Goal: Information Seeking & Learning: Learn about a topic

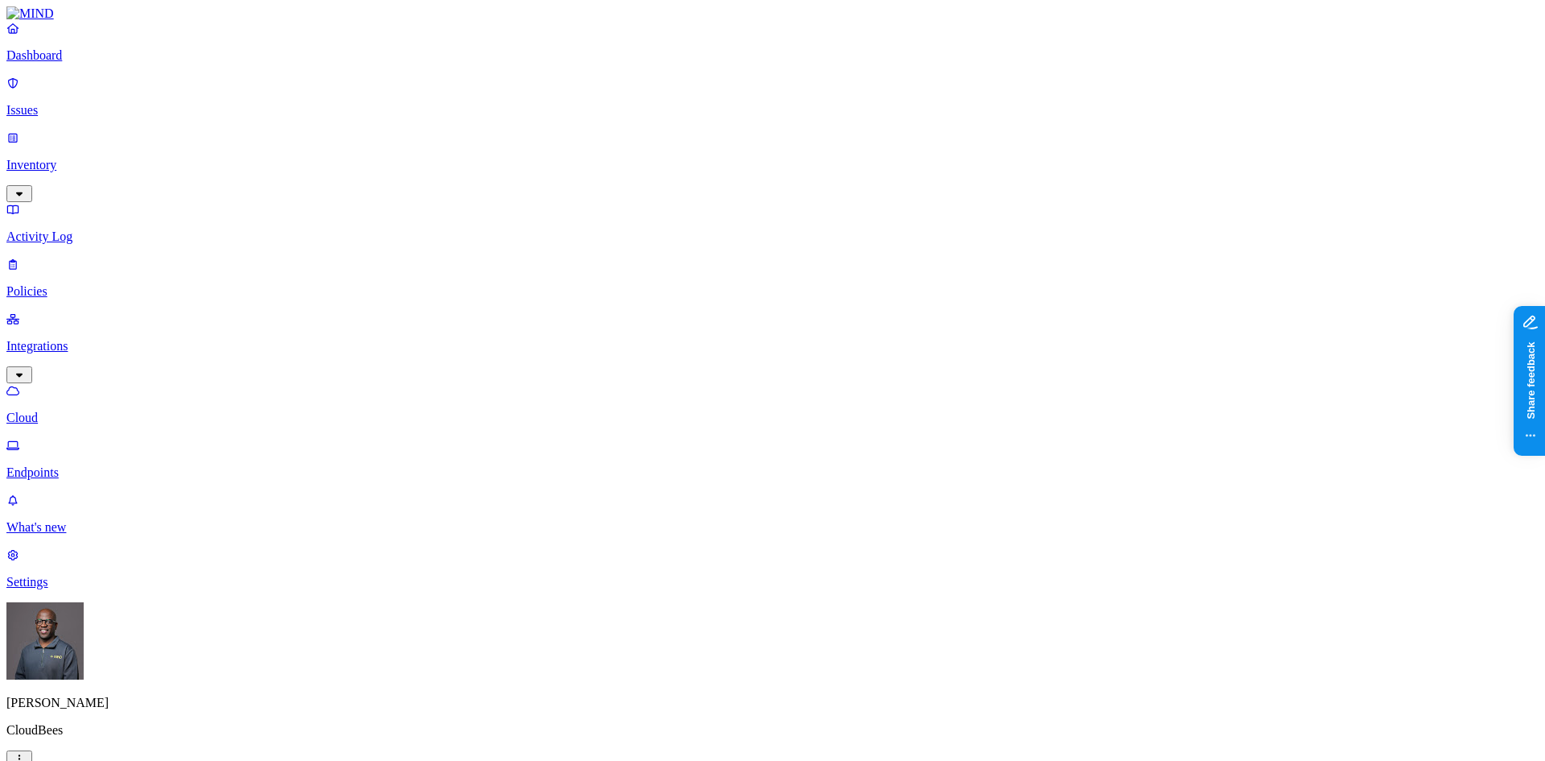
click at [151, 738] on html "Dashboard Issues Inventory Activity Log Policies Integrations Cloud Endpoints W…" at bounding box center [772, 634] width 1545 height 1268
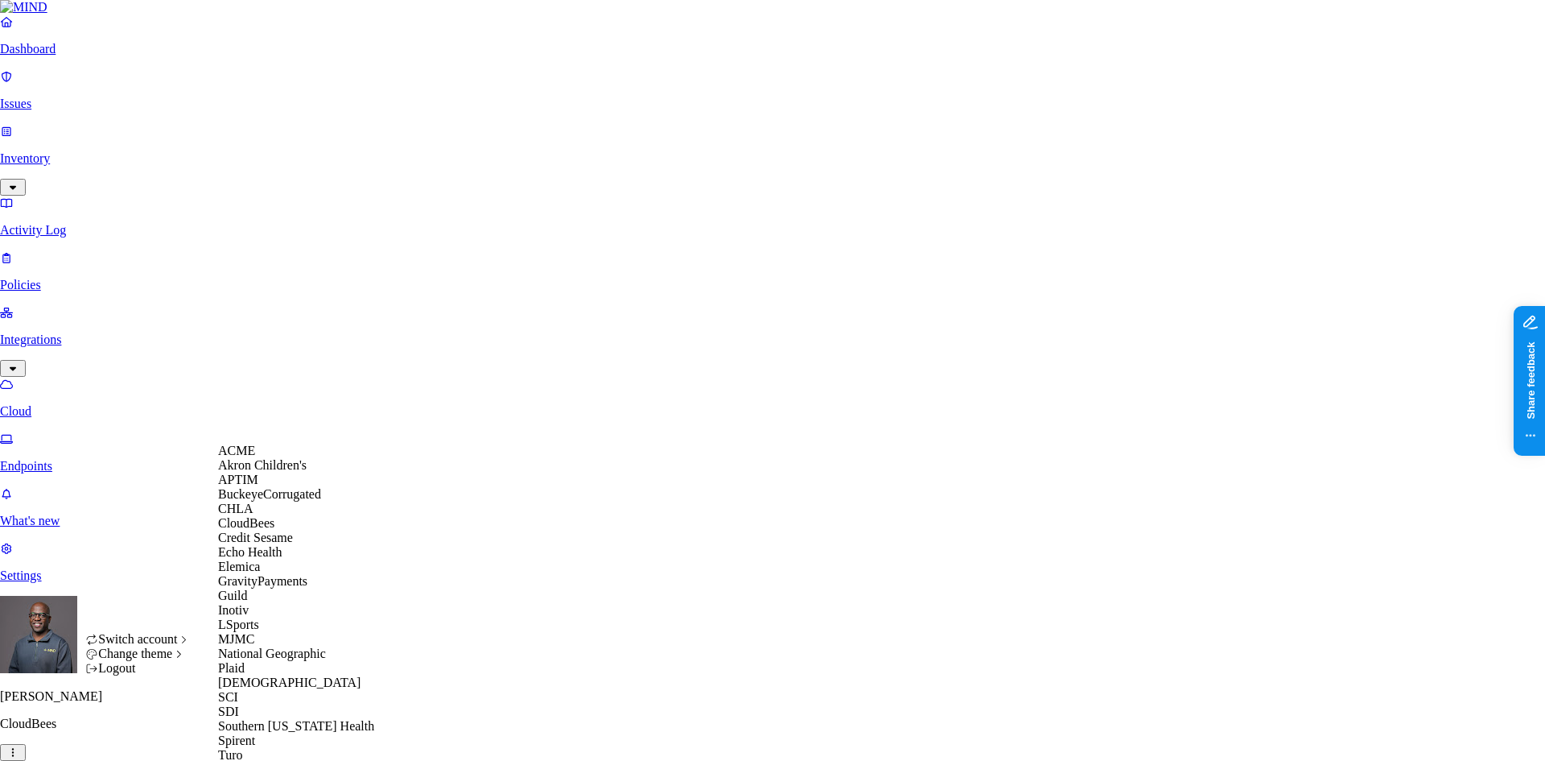
click at [300, 458] on div "ACME" at bounding box center [296, 450] width 156 height 14
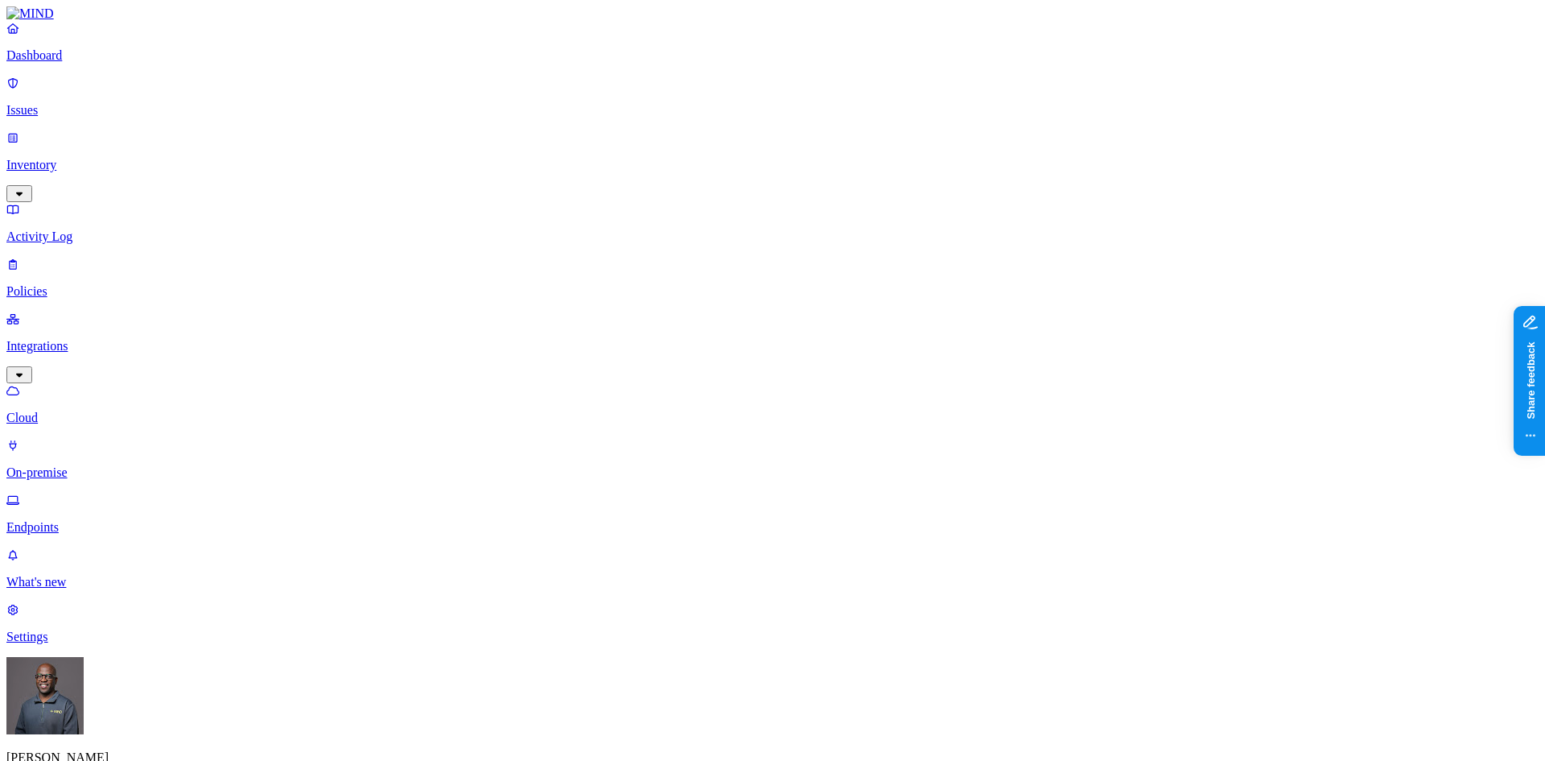
click at [105, 63] on p "Dashboard" at bounding box center [772, 55] width 1532 height 14
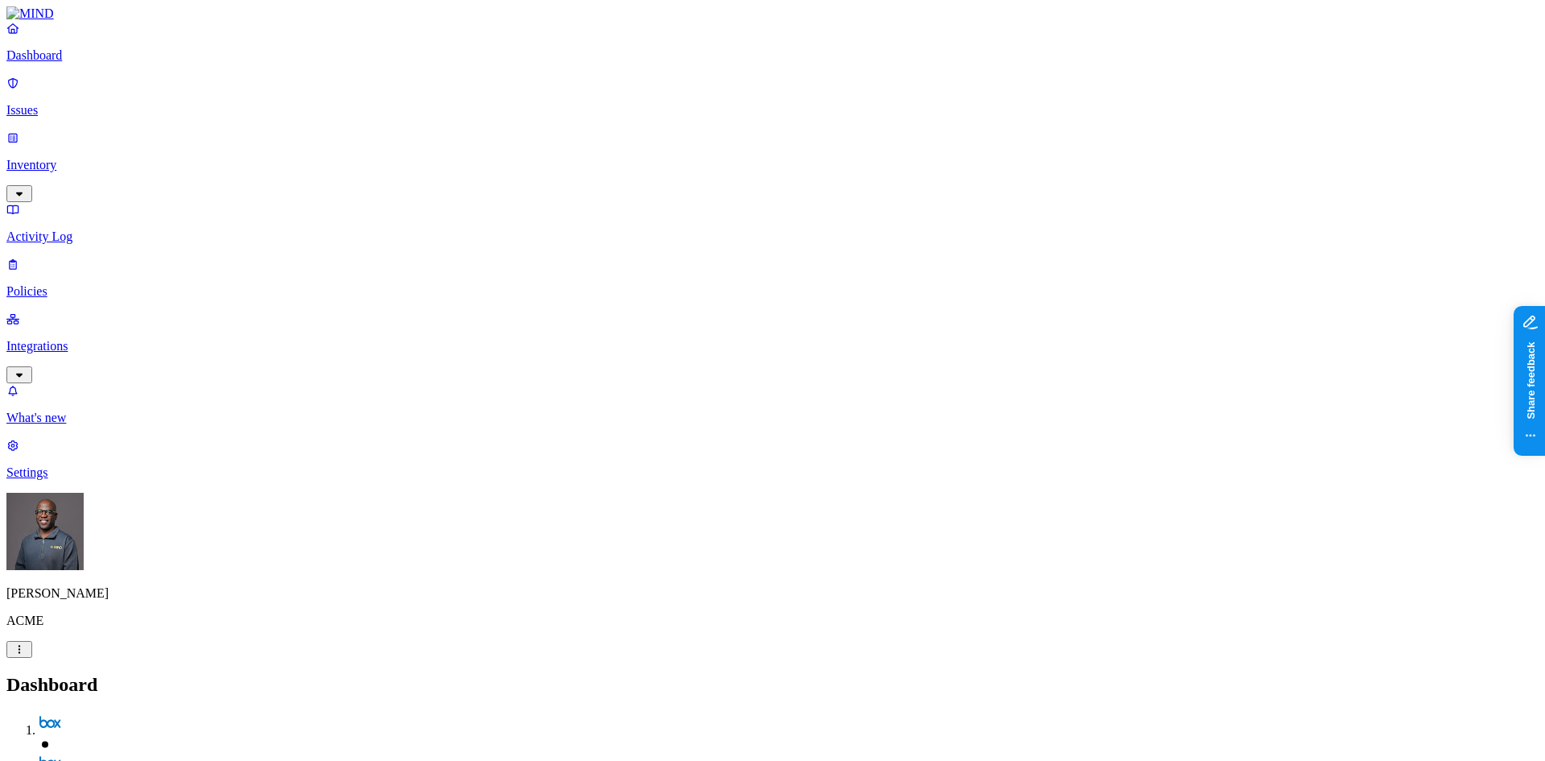
click at [56, 339] on p "Integrations" at bounding box center [772, 346] width 1532 height 14
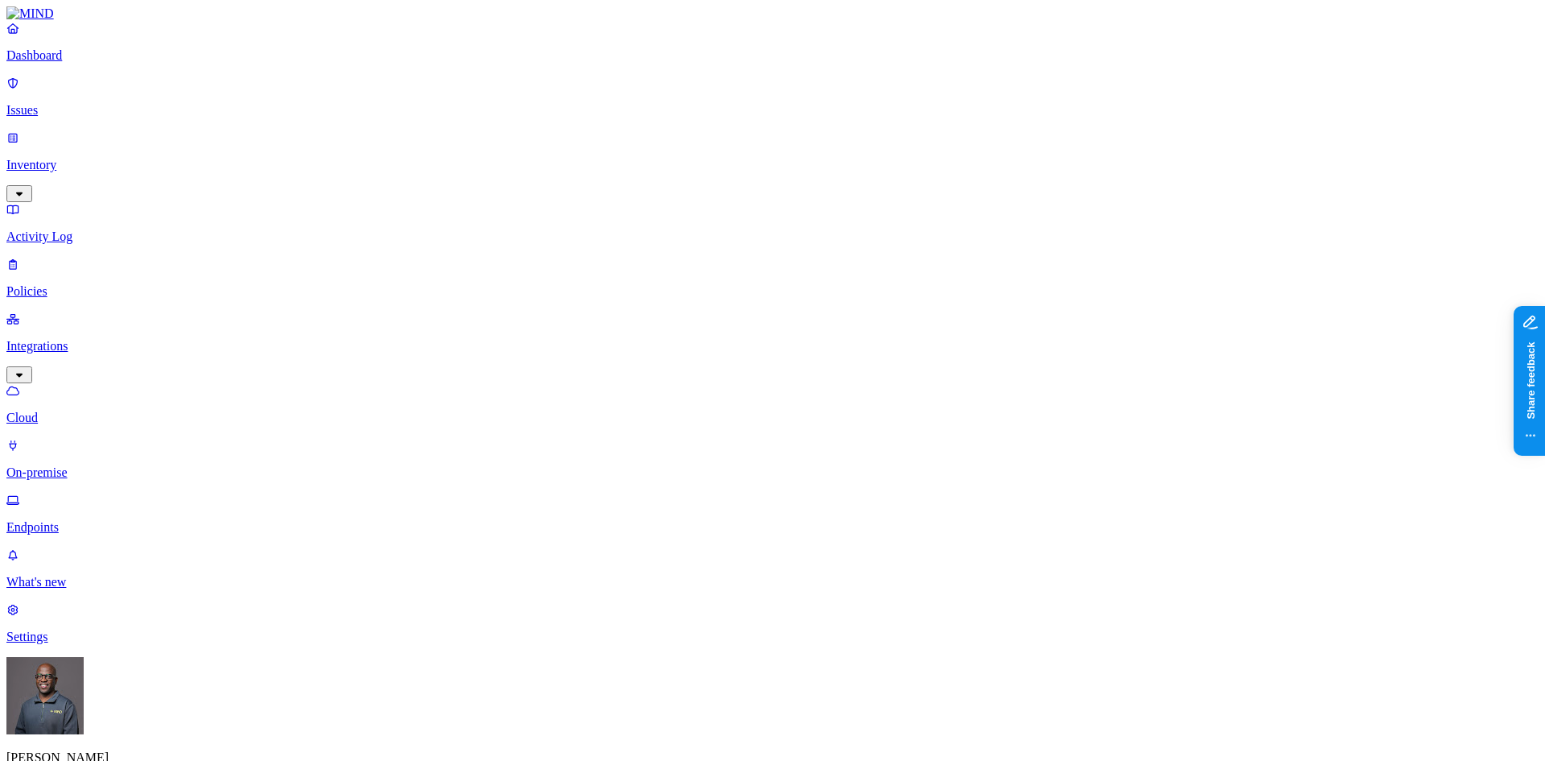
click at [72, 63] on p "Dashboard" at bounding box center [772, 55] width 1532 height 14
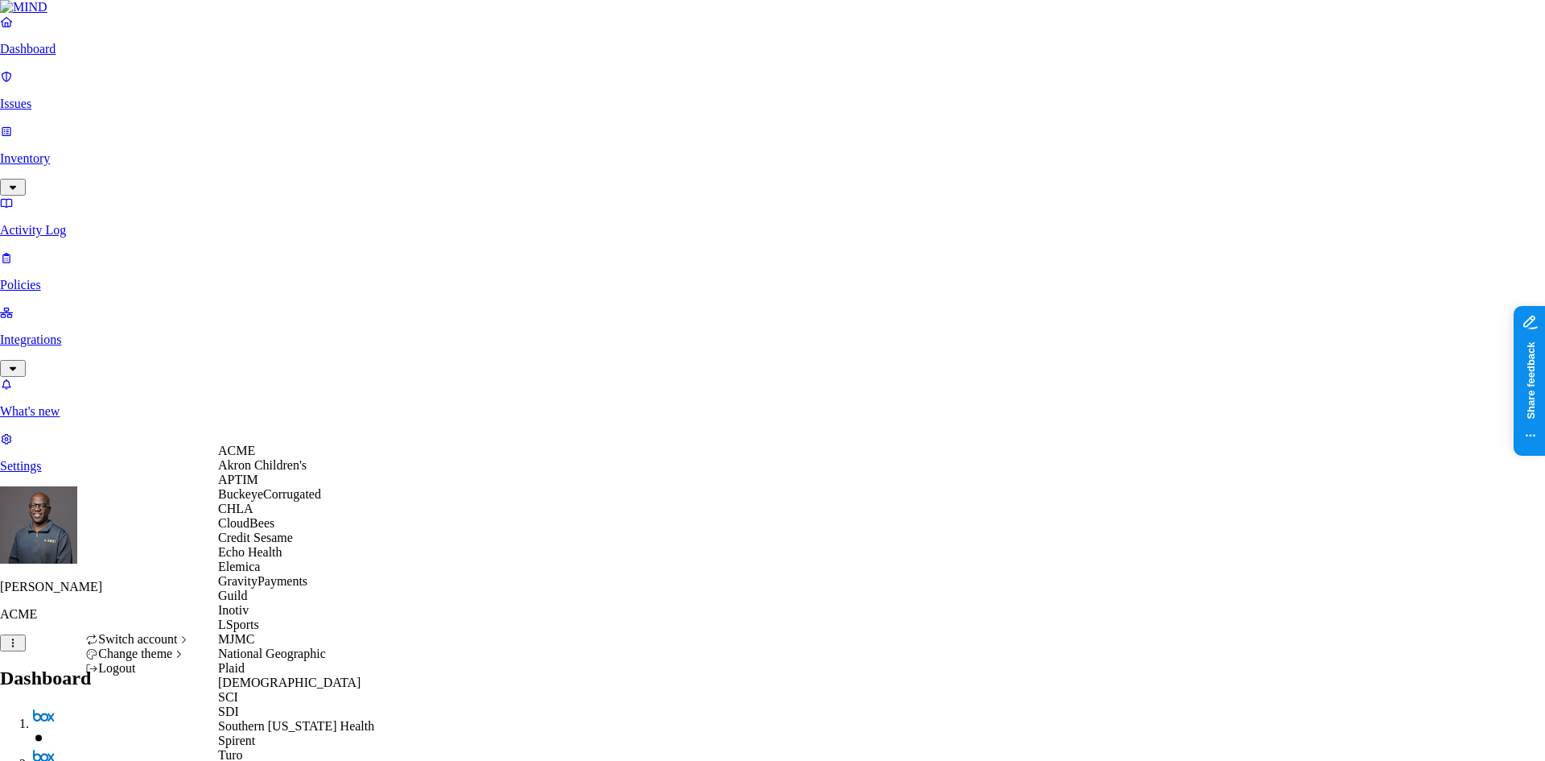
scroll to position [322, 0]
click at [260, 690] on div "SCI" at bounding box center [296, 697] width 156 height 14
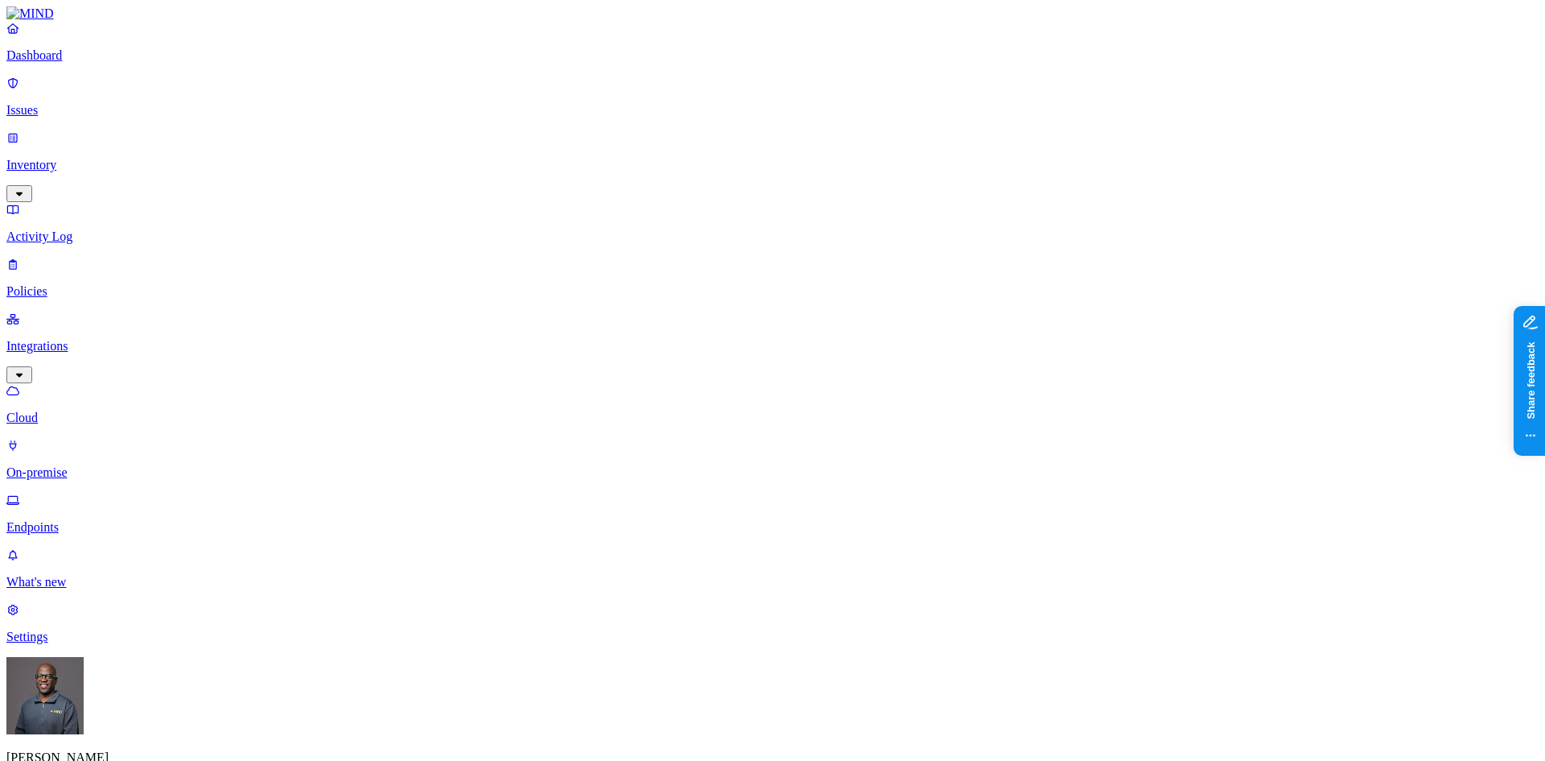
click at [56, 158] on p "Inventory" at bounding box center [772, 165] width 1532 height 14
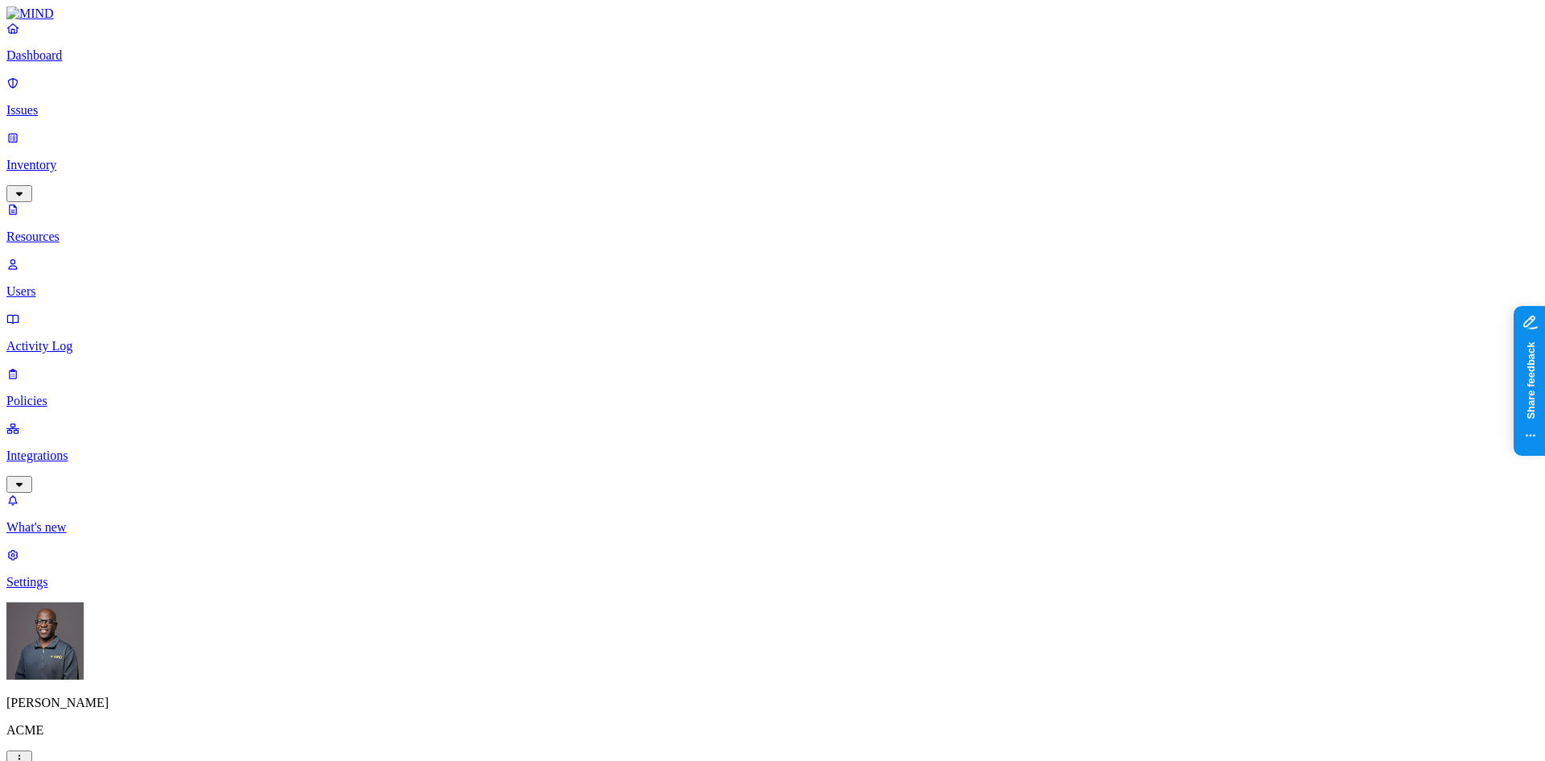
click at [73, 448] on p "Integrations" at bounding box center [772, 455] width 1532 height 14
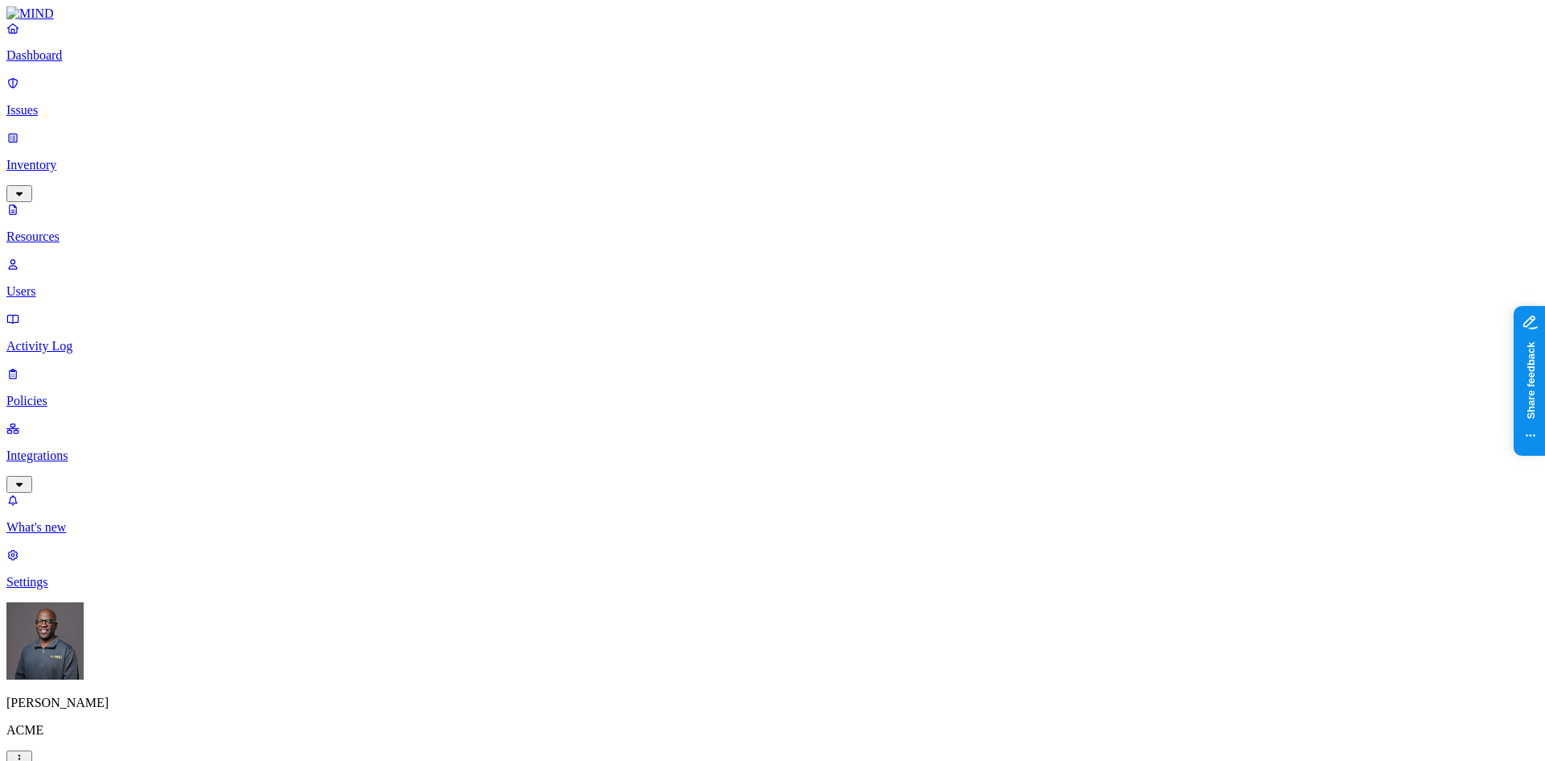
click at [63, 63] on p "Dashboard" at bounding box center [772, 55] width 1532 height 14
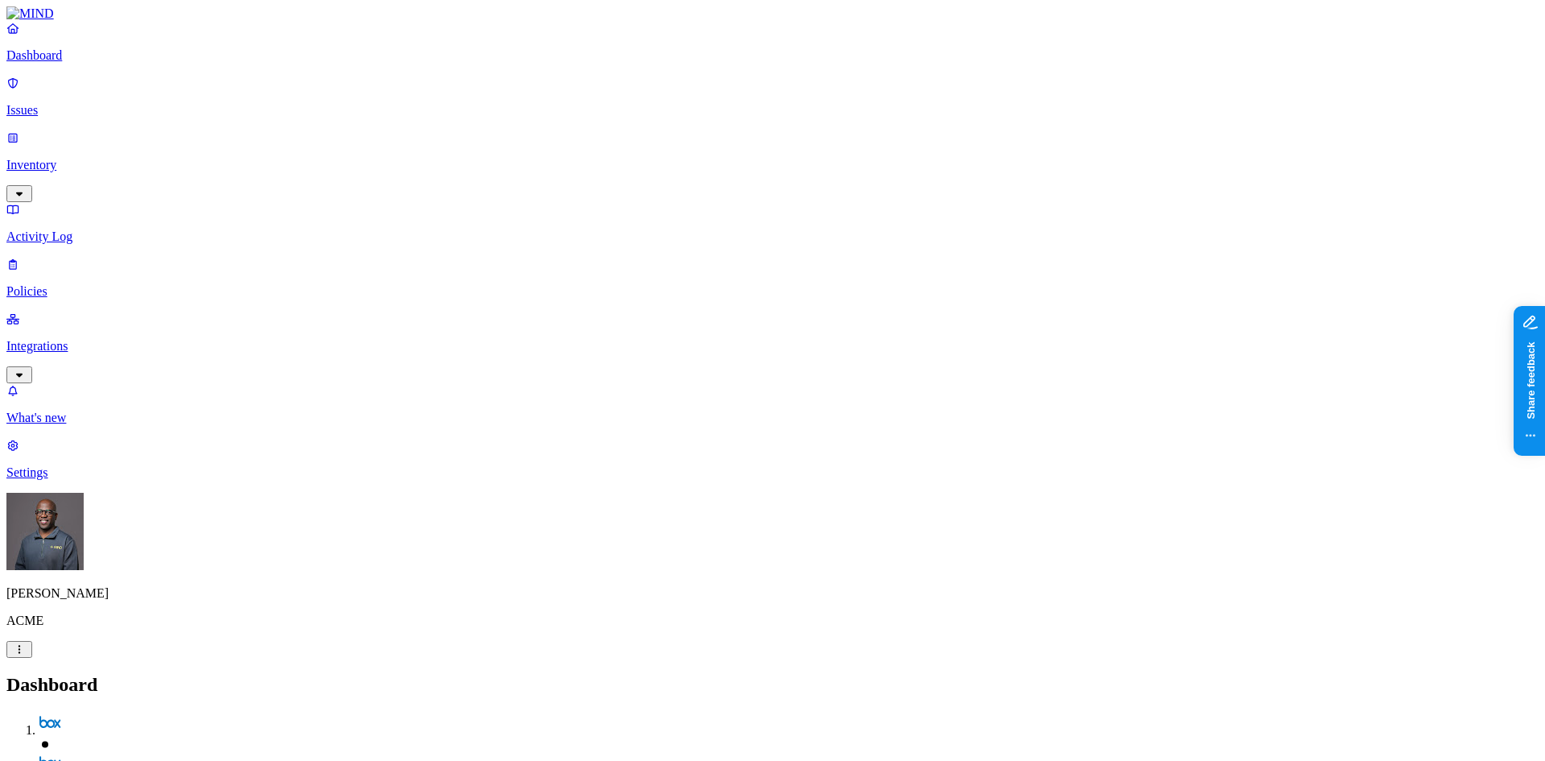
click at [97, 339] on p "Integrations" at bounding box center [772, 346] width 1532 height 14
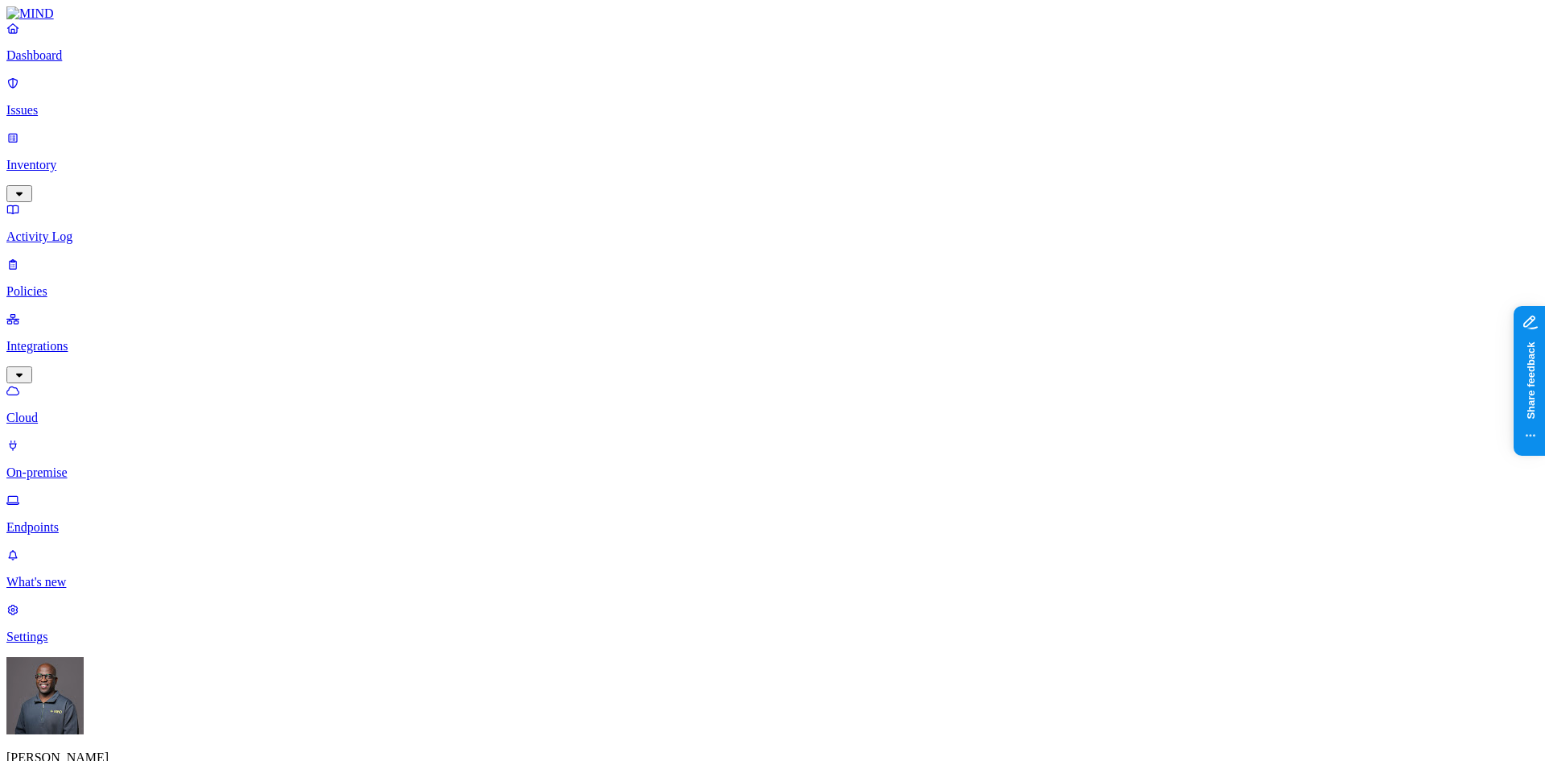
click at [93, 465] on p "On-premise" at bounding box center [772, 472] width 1532 height 14
click at [89, 520] on p "Endpoints" at bounding box center [772, 527] width 1532 height 14
click at [64, 103] on p "Issues" at bounding box center [772, 110] width 1532 height 14
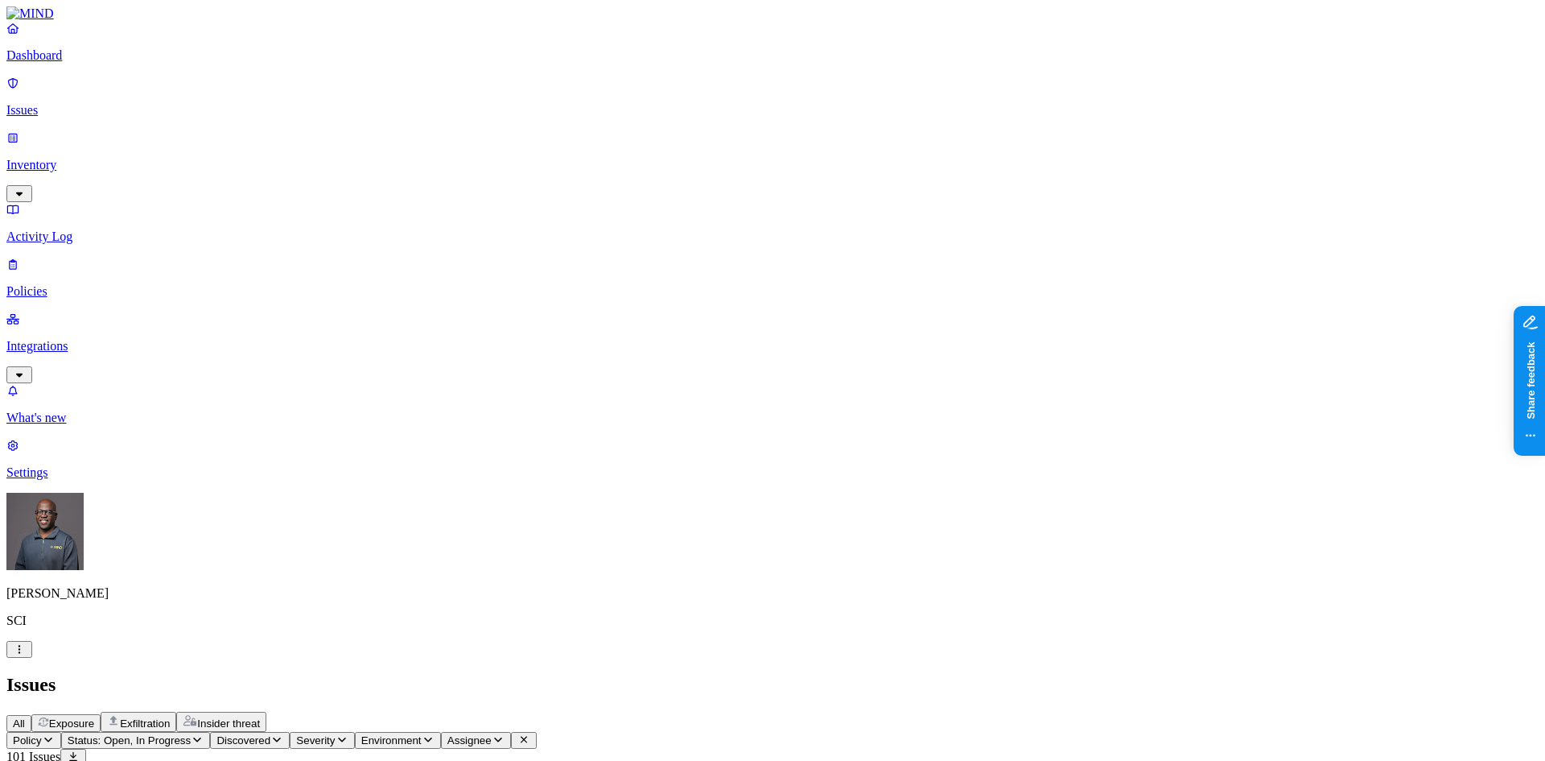
click at [74, 284] on p "Policies" at bounding box center [772, 291] width 1532 height 14
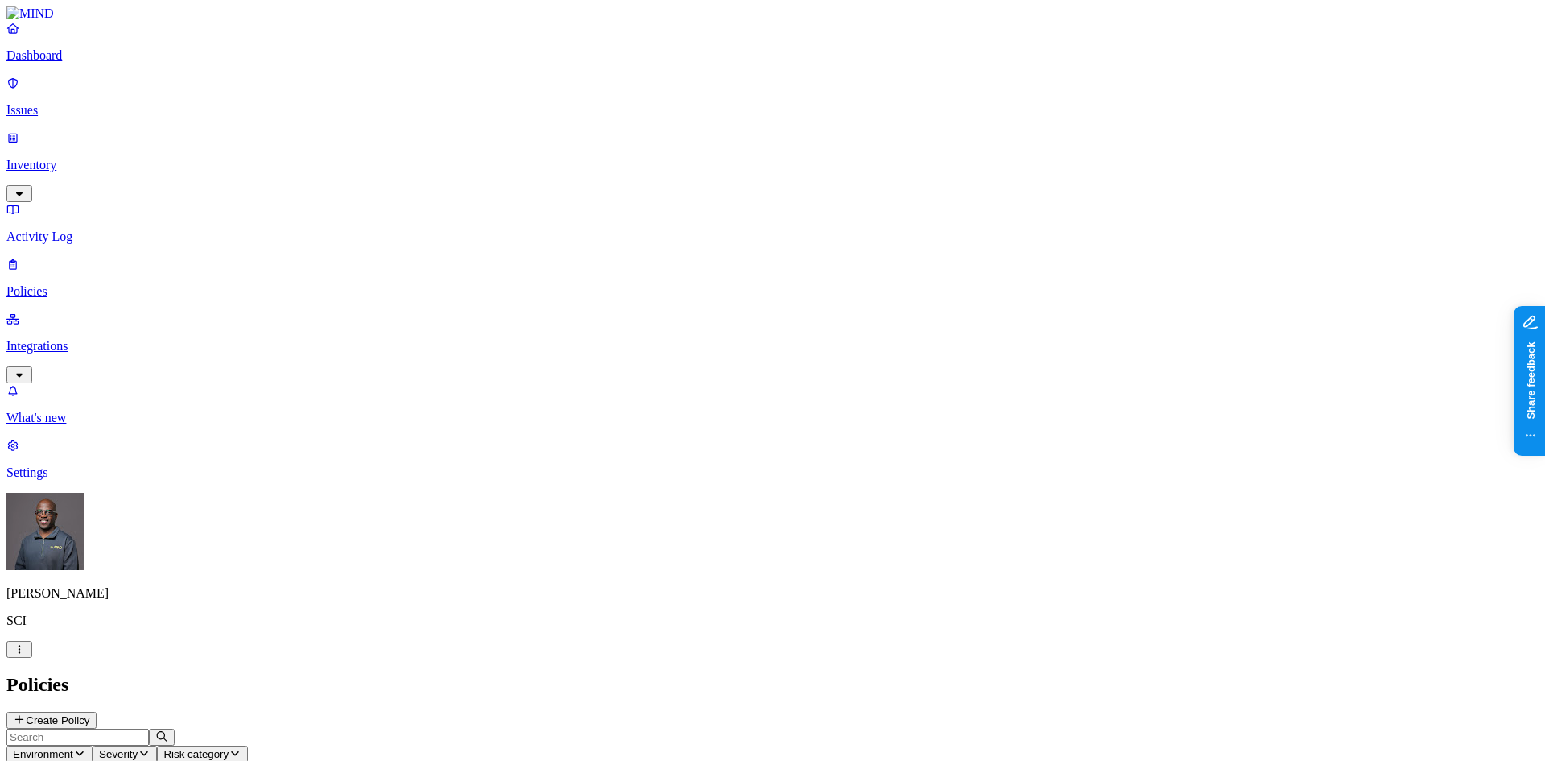
click at [55, 103] on p "Issues" at bounding box center [772, 110] width 1532 height 14
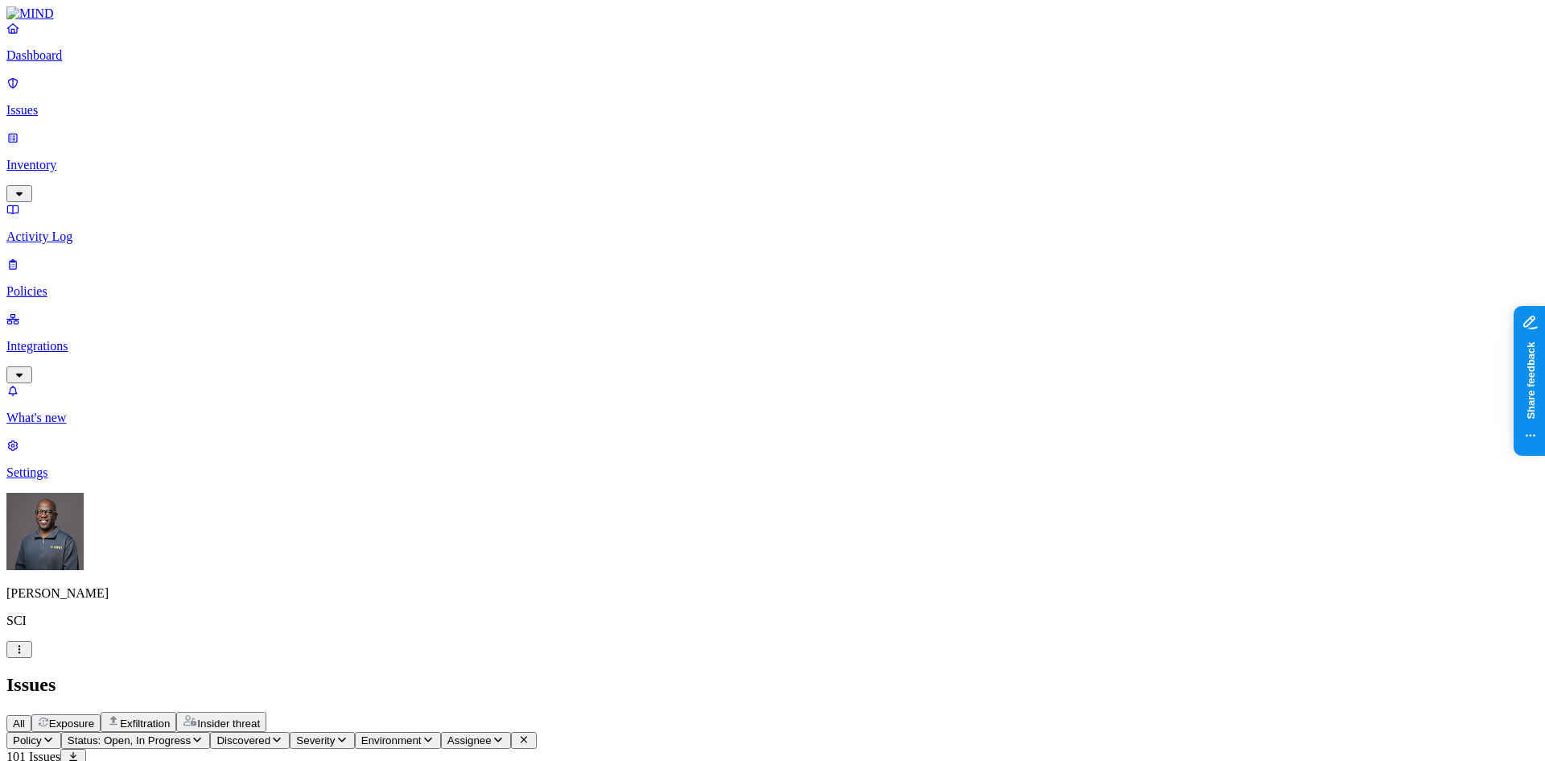
click at [170, 717] on span "Exfiltration" at bounding box center [145, 723] width 50 height 12
click at [71, 63] on p "Dashboard" at bounding box center [772, 55] width 1532 height 14
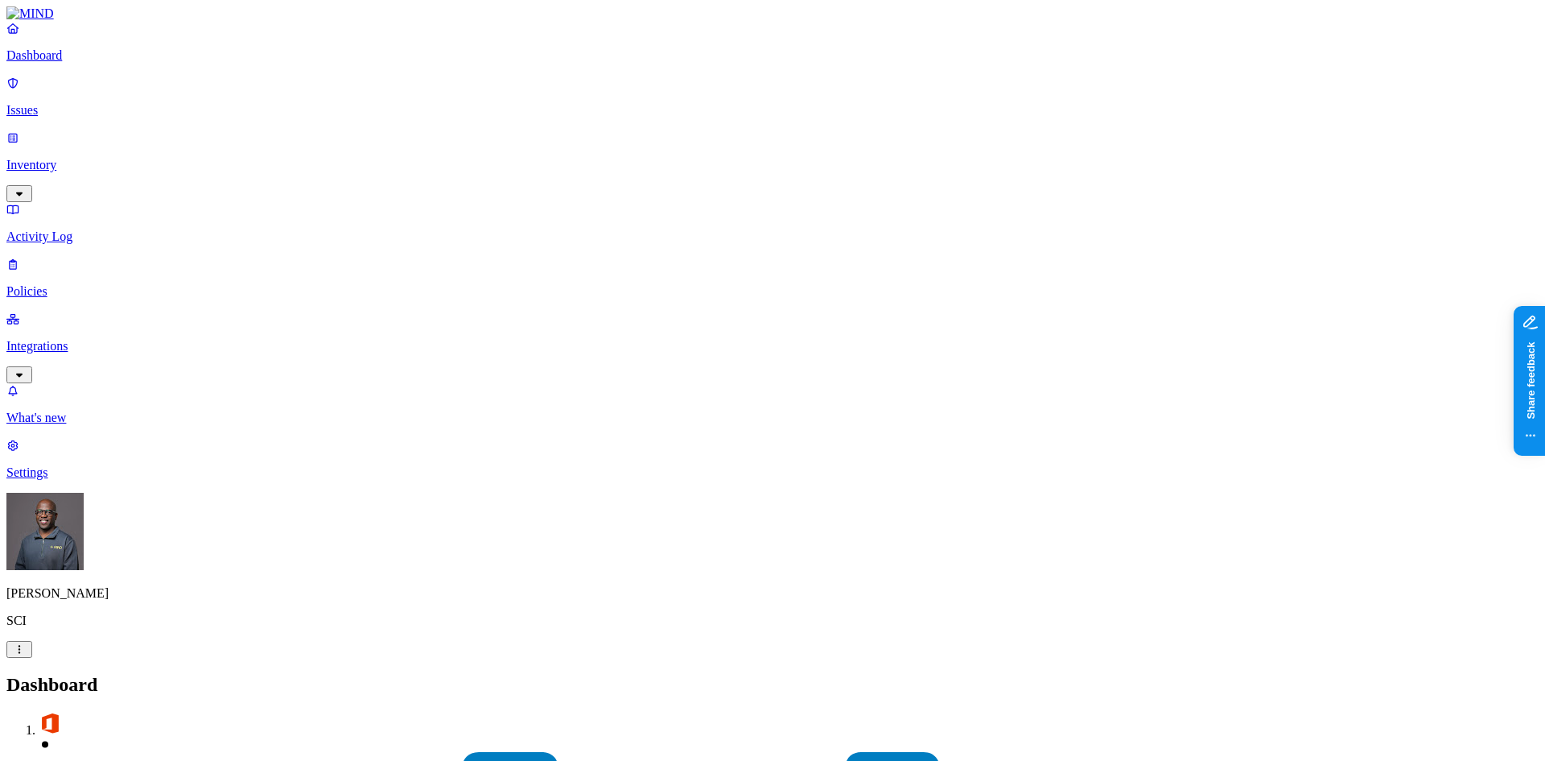
click at [43, 284] on p "Policies" at bounding box center [772, 291] width 1532 height 14
click at [63, 311] on link "Integrations" at bounding box center [772, 345] width 1532 height 69
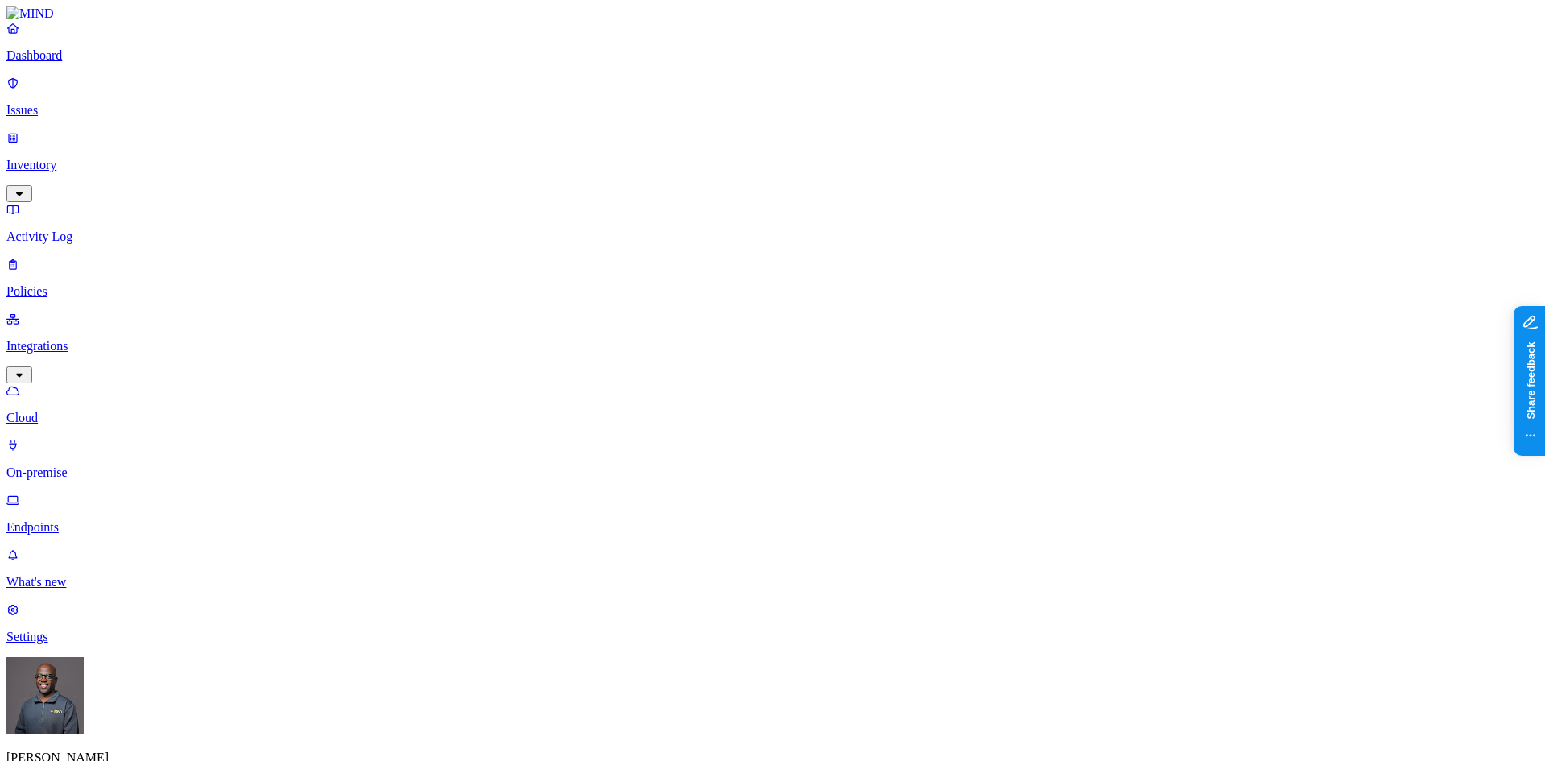
click at [48, 63] on p "Dashboard" at bounding box center [772, 55] width 1532 height 14
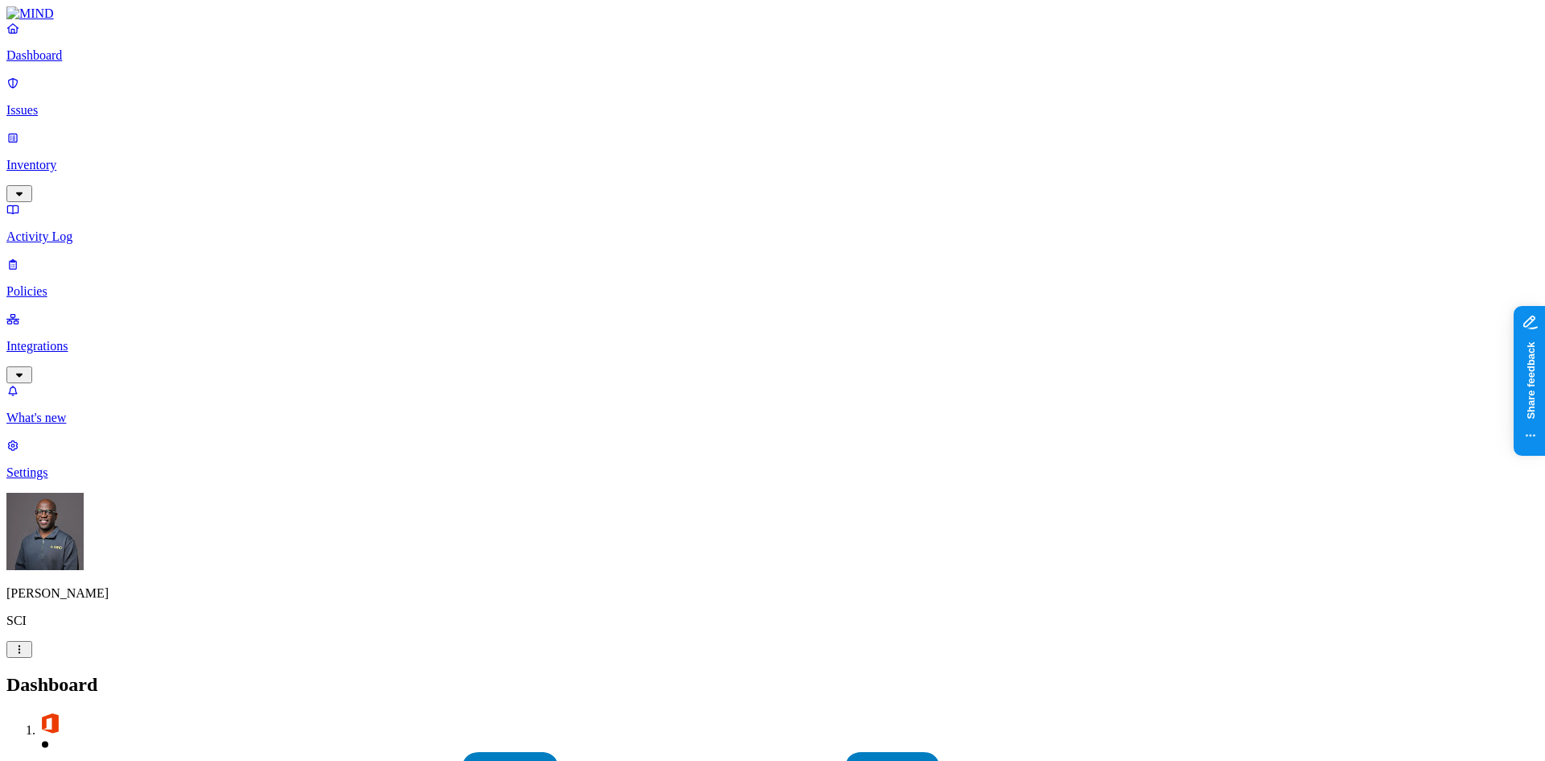
drag, startPoint x: 398, startPoint y: 472, endPoint x: 576, endPoint y: 452, distance: 179.9
click at [55, 158] on p "Inventory" at bounding box center [772, 165] width 1532 height 14
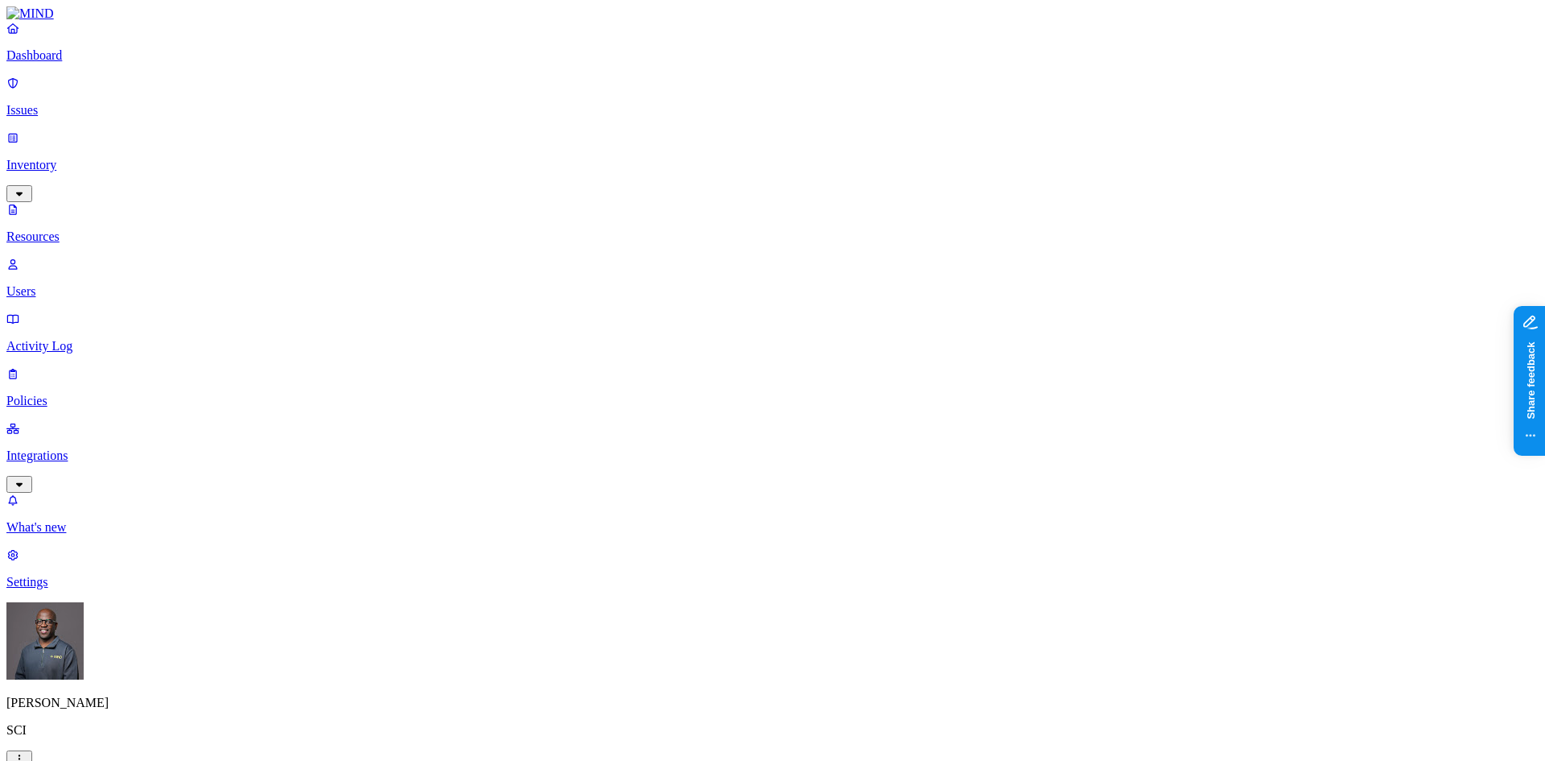
click at [483, 89] on button "button" at bounding box center [489, 91] width 13 height 5
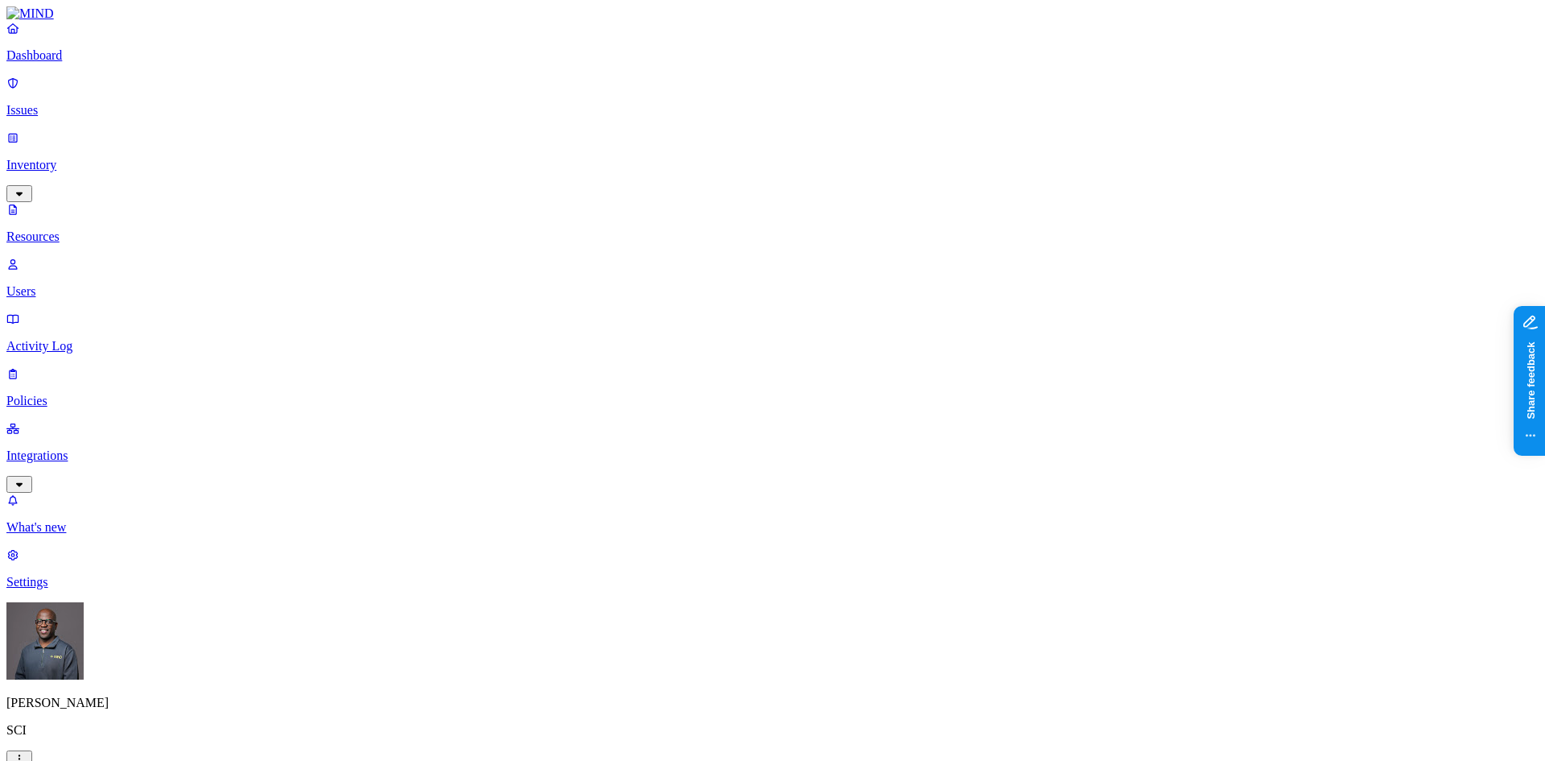
click at [67, 394] on p "Policies" at bounding box center [772, 401] width 1532 height 14
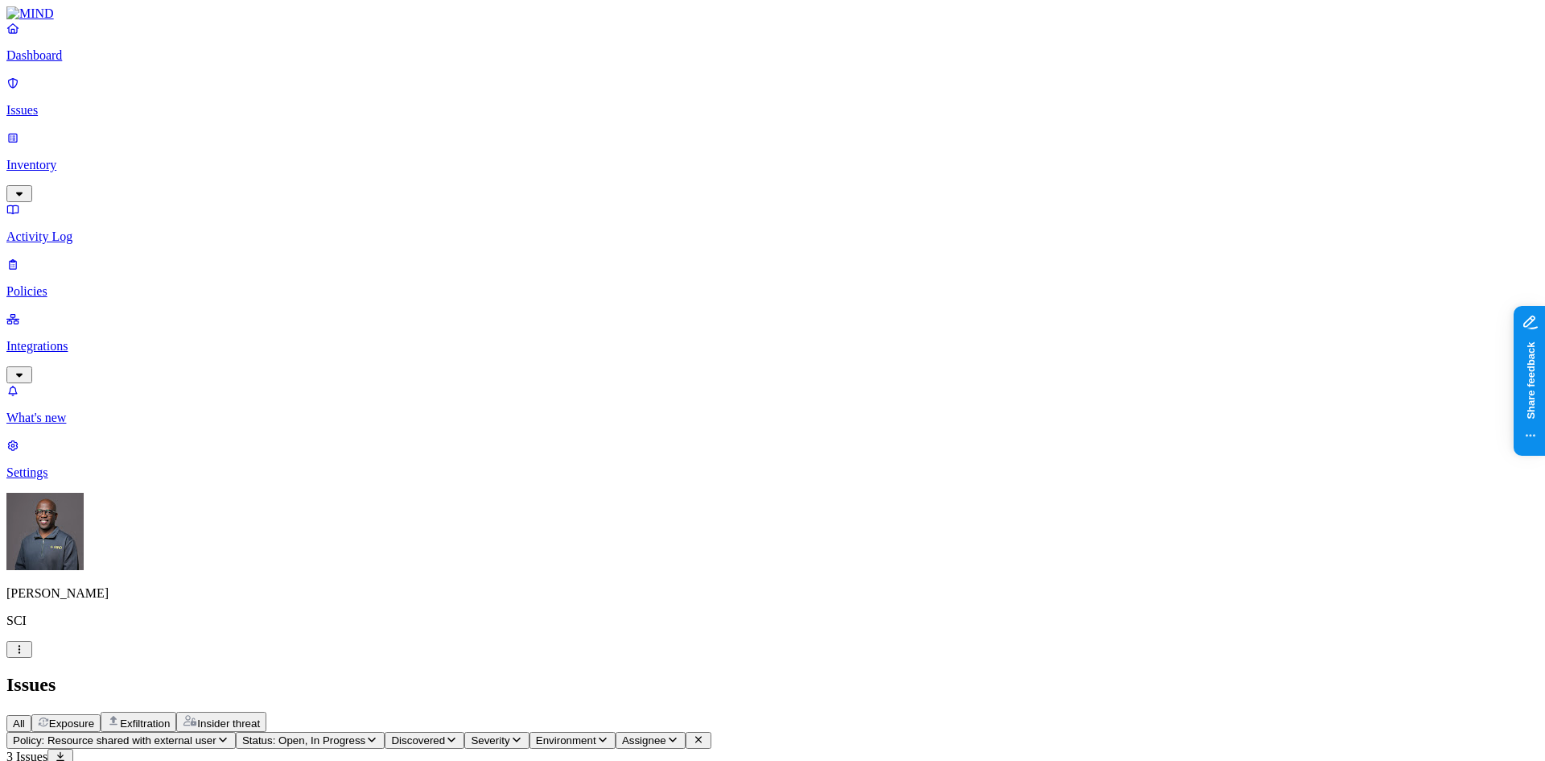
click at [64, 284] on p "Policies" at bounding box center [772, 291] width 1532 height 14
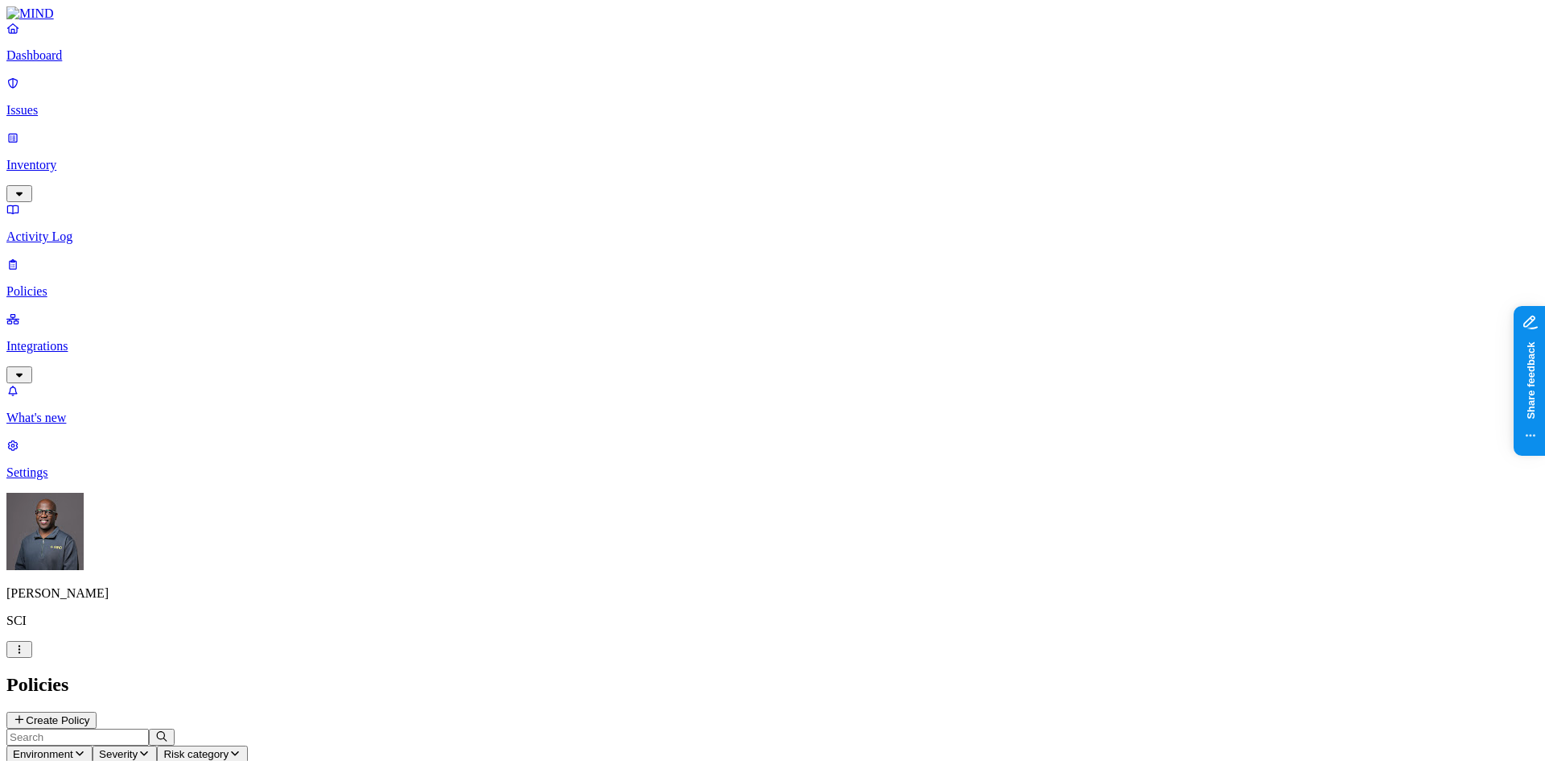
click at [77, 60] on link "Dashboard" at bounding box center [772, 42] width 1532 height 42
click at [66, 89] on link "Issues" at bounding box center [772, 97] width 1532 height 42
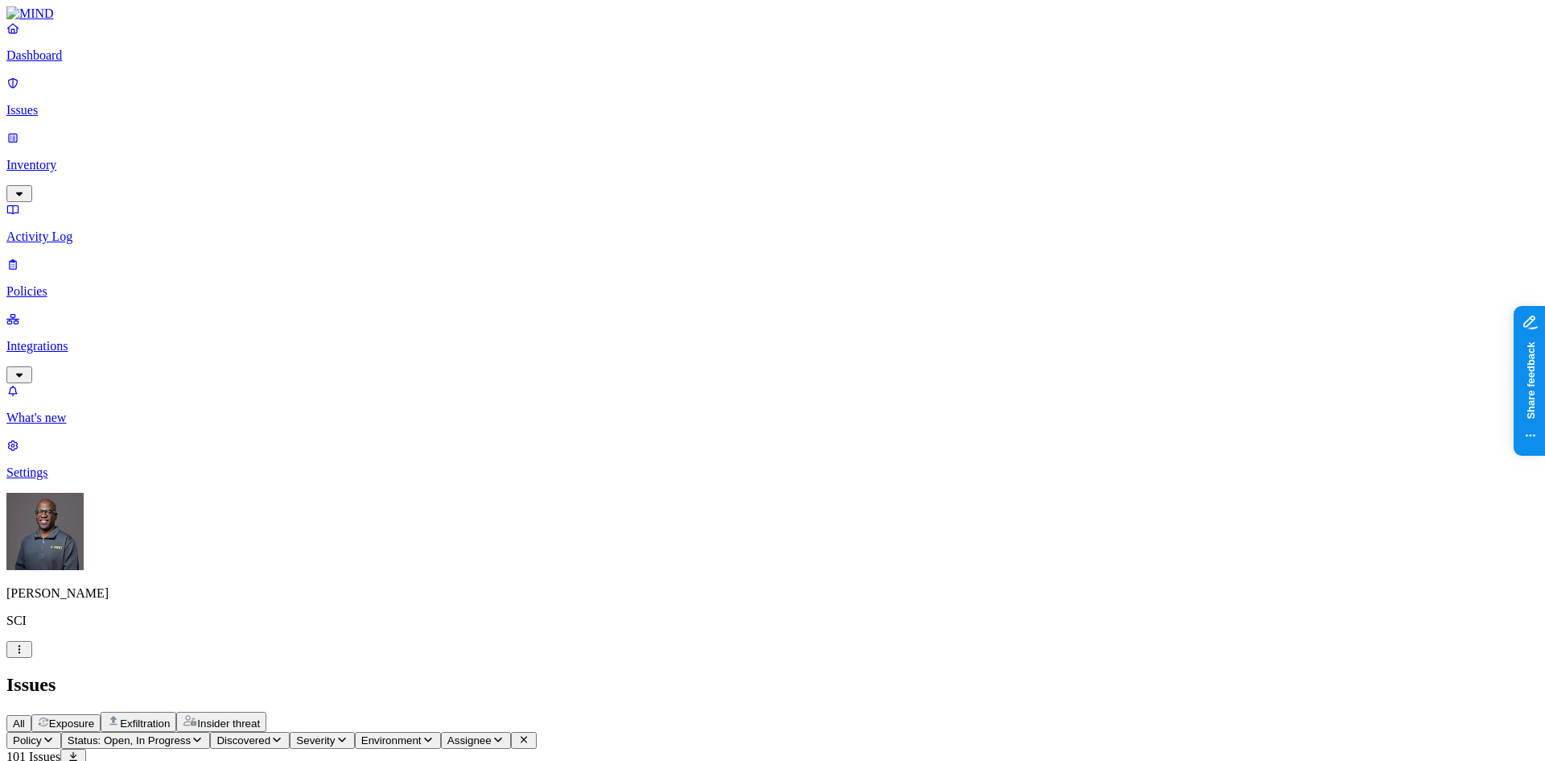
click at [67, 158] on p "Inventory" at bounding box center [772, 165] width 1532 height 14
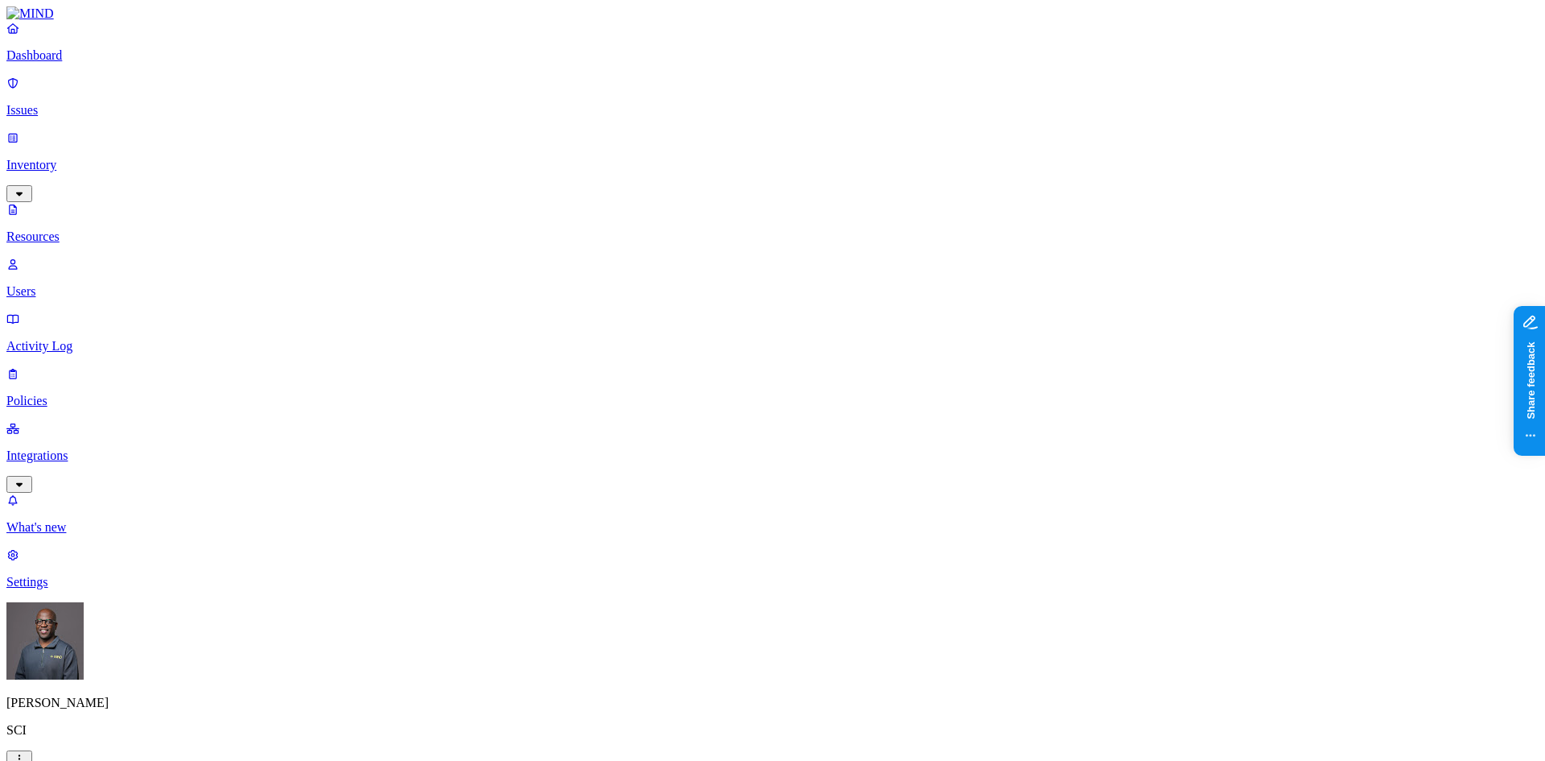
click at [728, 321] on button "button" at bounding box center [734, 323] width 13 height 5
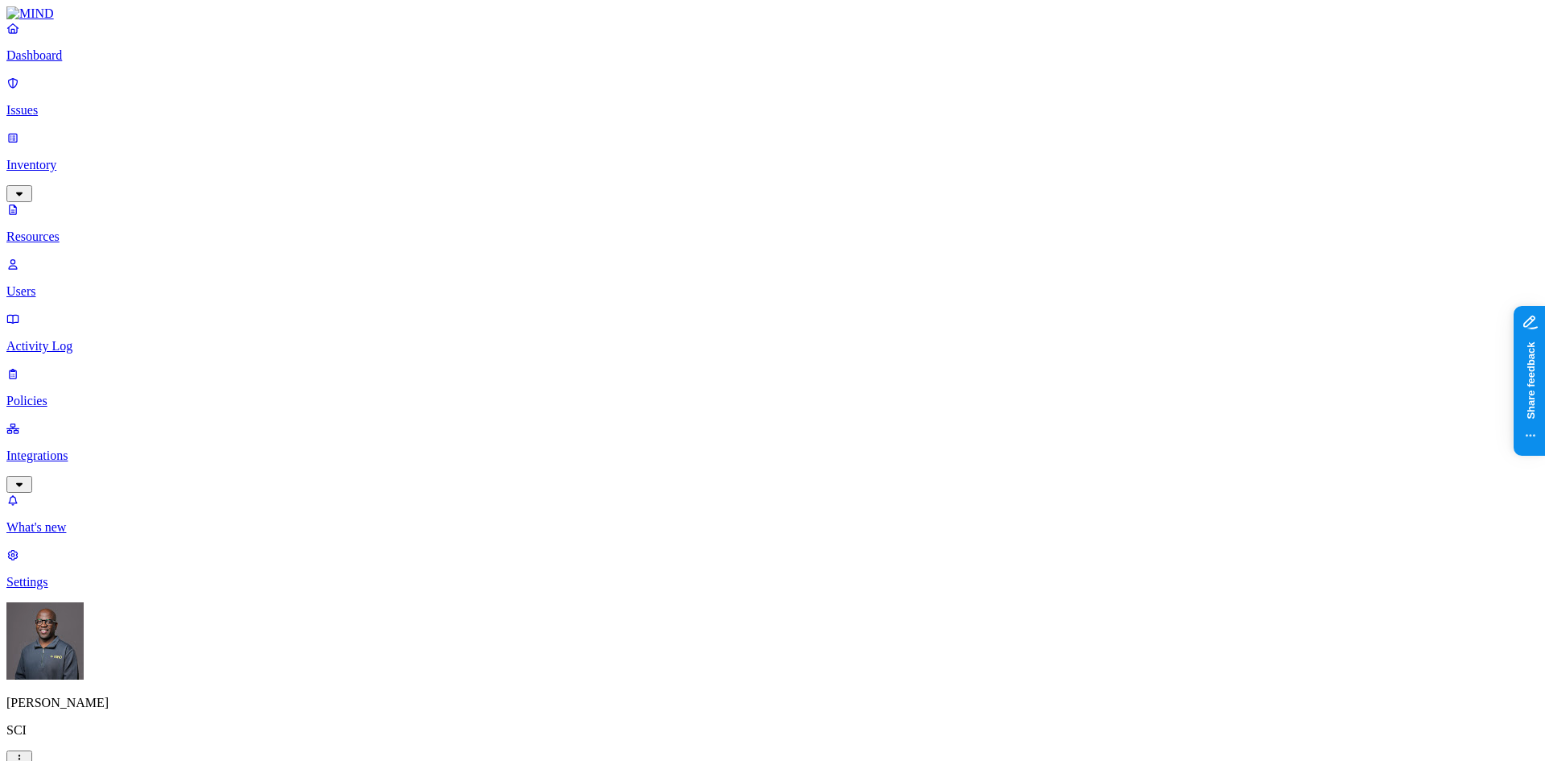
click at [483, 225] on button "button" at bounding box center [489, 227] width 13 height 5
click at [483, 216] on div "PHI" at bounding box center [483, 239] width 0 height 47
click at [483, 179] on button "button" at bounding box center [489, 181] width 13 height 5
click at [483, 171] on button "button" at bounding box center [489, 179] width 13 height 17
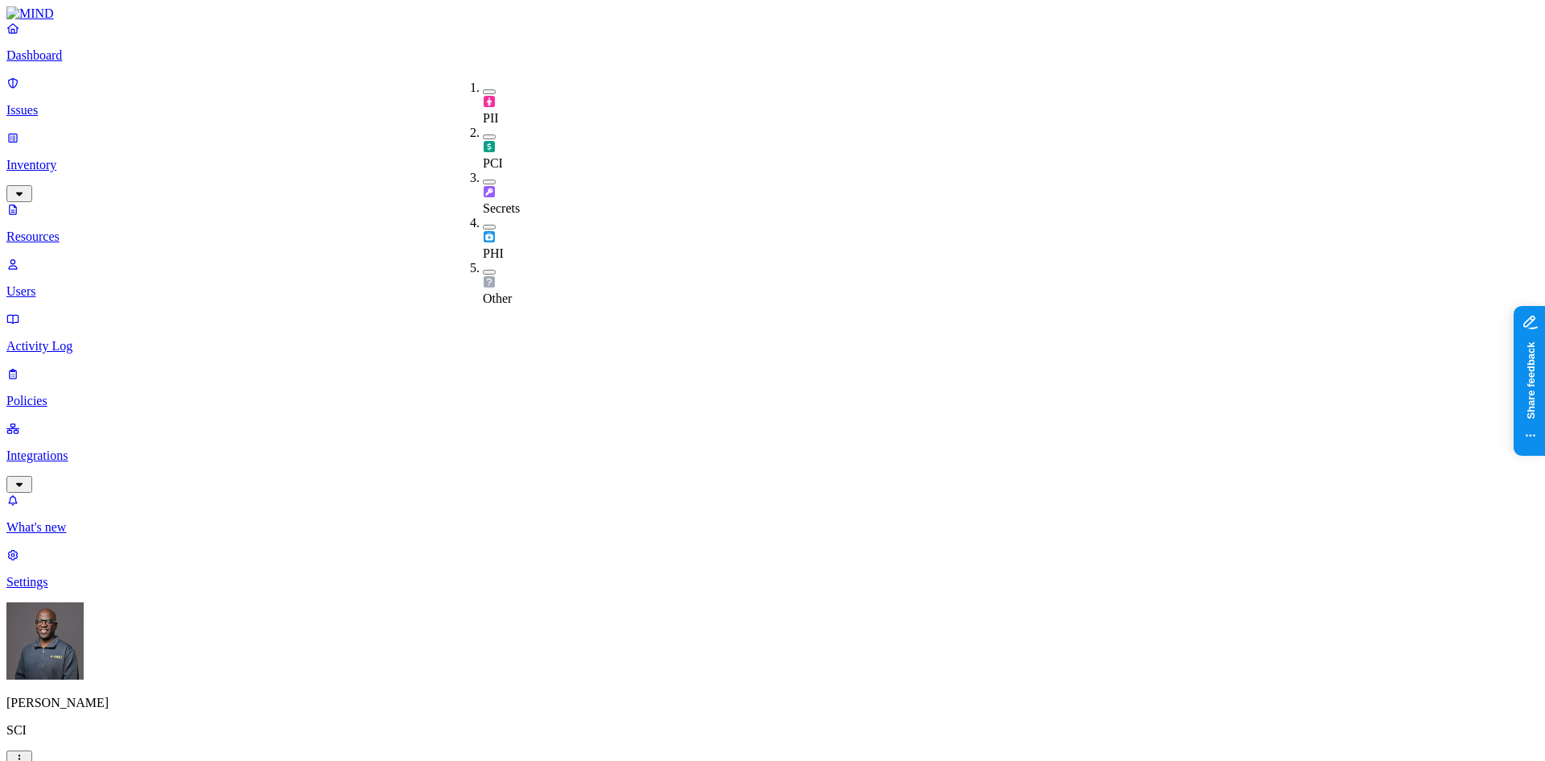
click at [483, 134] on button "button" at bounding box center [489, 136] width 13 height 5
click at [483, 126] on button "button" at bounding box center [489, 134] width 13 height 17
click at [483, 89] on button "button" at bounding box center [489, 91] width 13 height 5
click at [483, 137] on button "button" at bounding box center [489, 139] width 13 height 5
click at [483, 182] on button "button" at bounding box center [489, 184] width 13 height 5
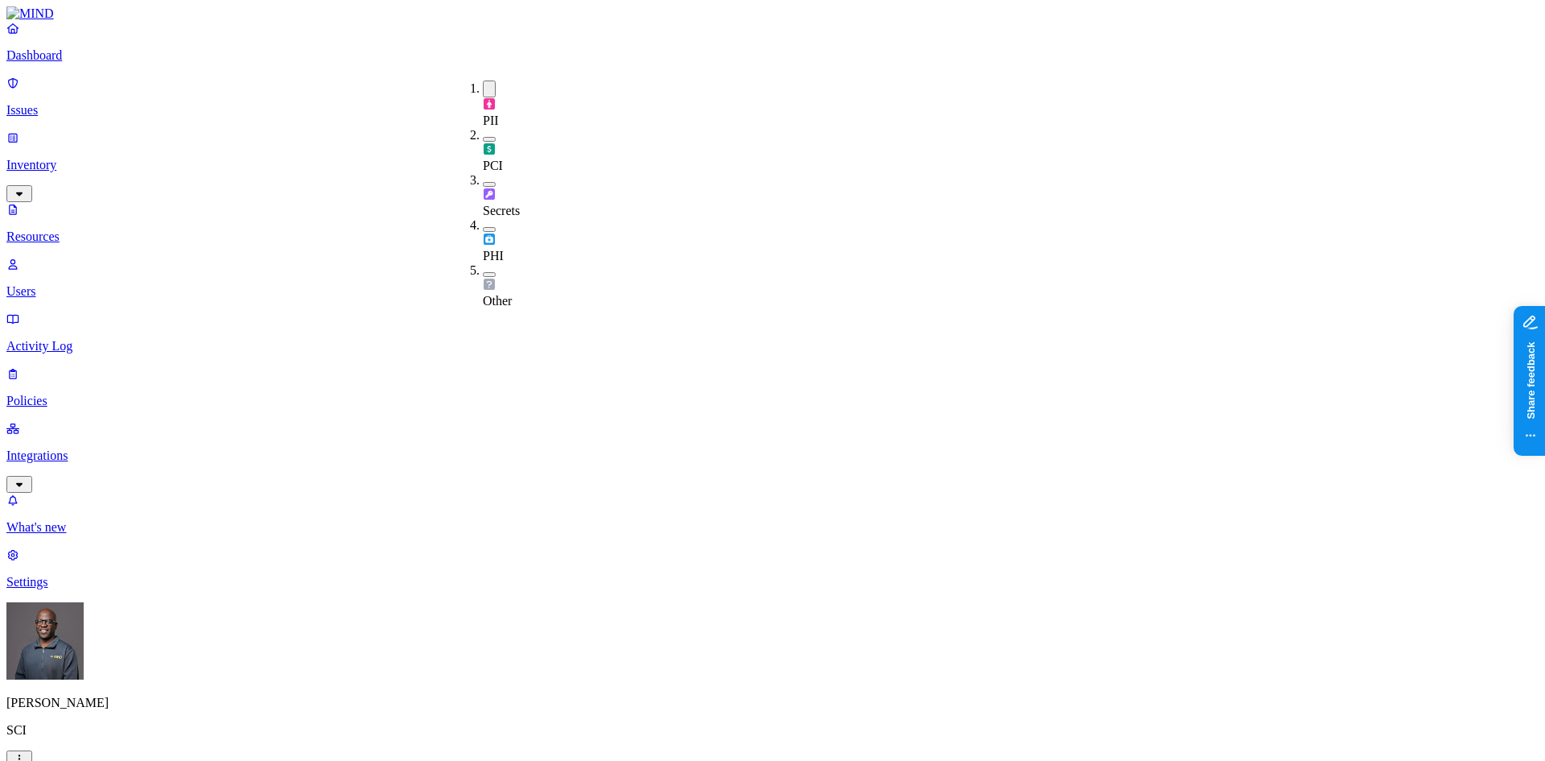
click at [483, 227] on button "button" at bounding box center [489, 229] width 13 height 5
click at [483, 272] on button "button" at bounding box center [489, 274] width 13 height 5
